Goal: Find specific page/section: Find specific page/section

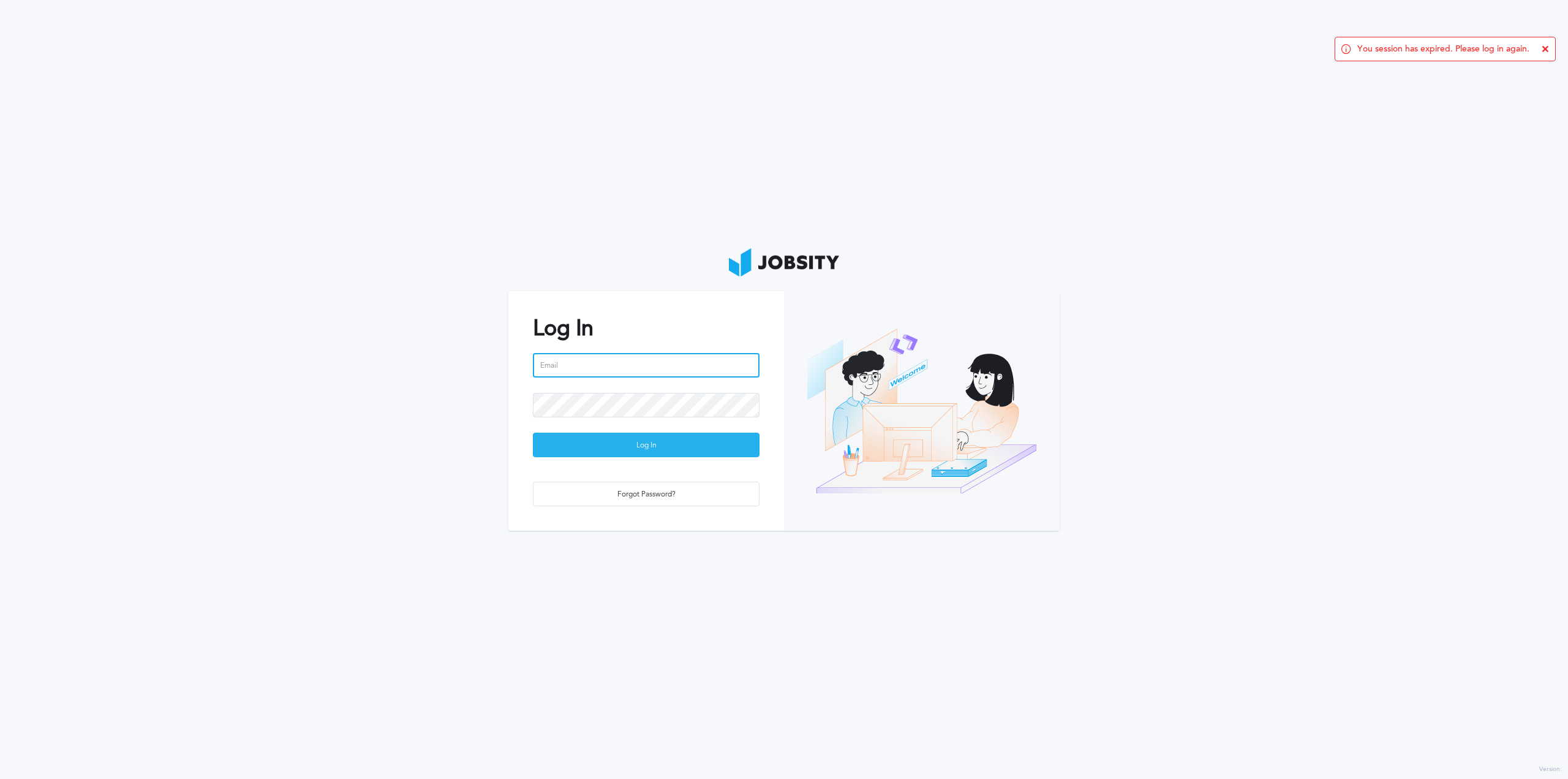
type input "[PERSON_NAME][EMAIL_ADDRESS][PERSON_NAME][DOMAIN_NAME]"
click at [636, 446] on div "Log In" at bounding box center [646, 445] width 226 height 25
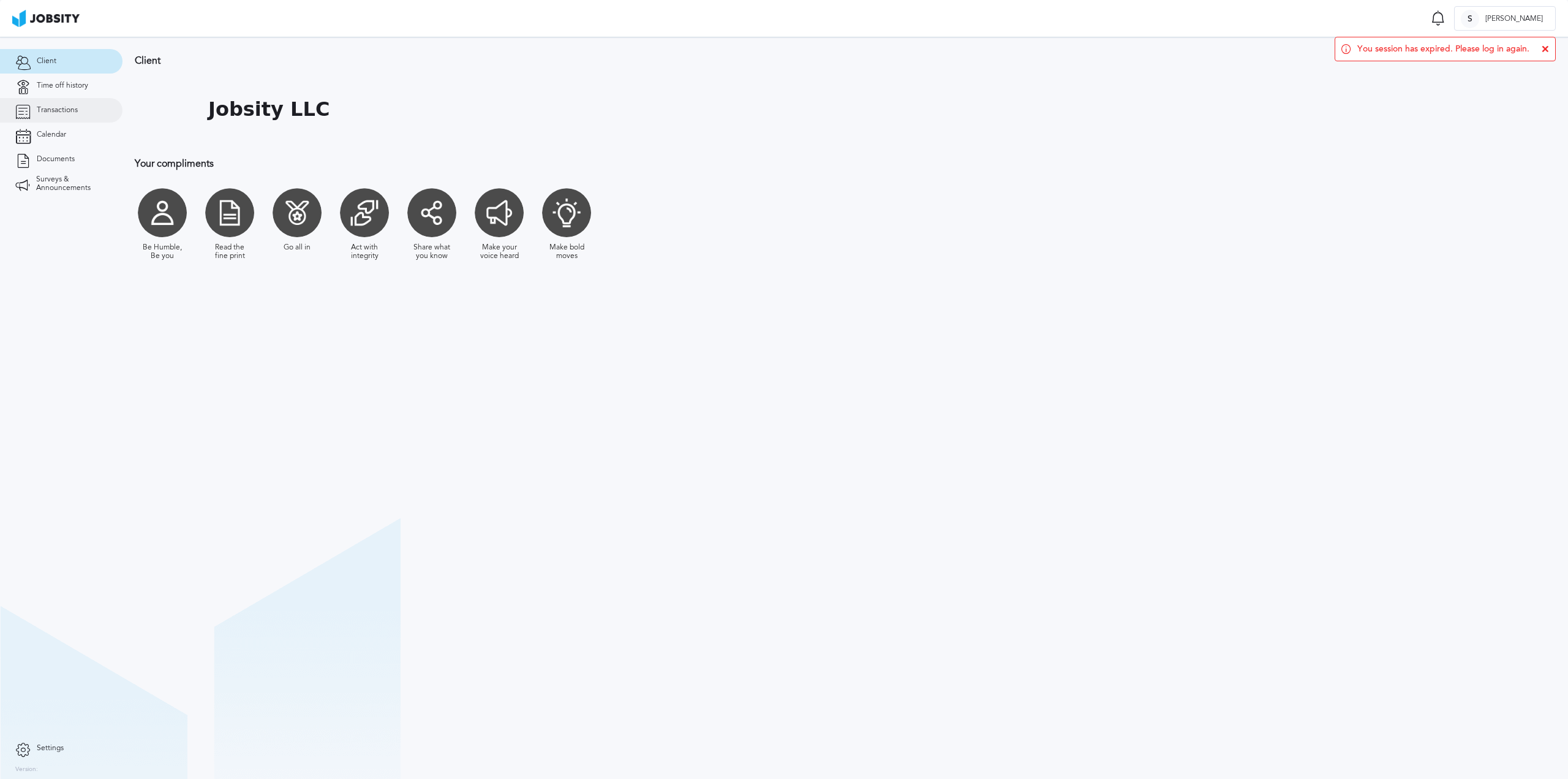
click at [93, 109] on link "Transactions" at bounding box center [61, 110] width 123 height 25
